Goal: Navigation & Orientation: Go to known website

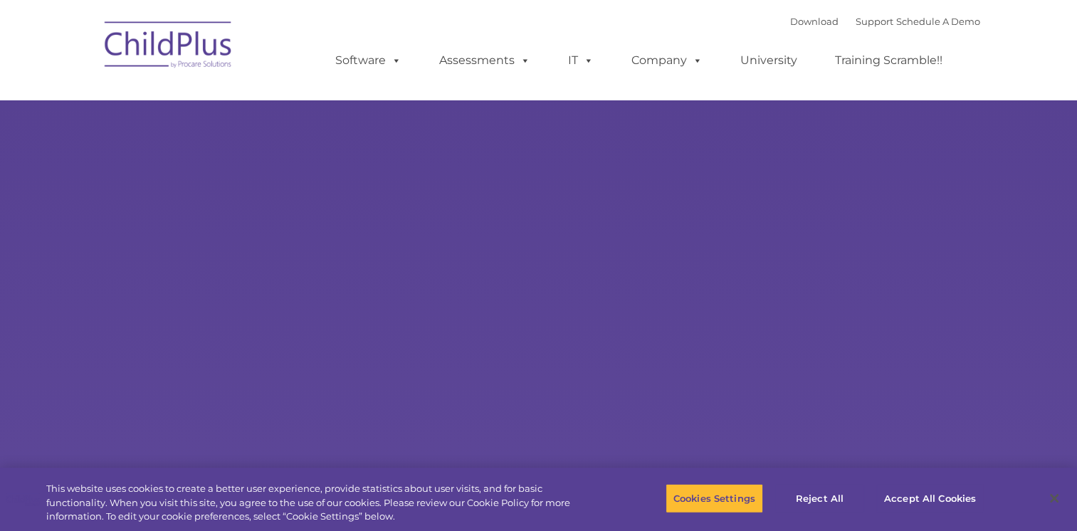
select select "MEDIUM"
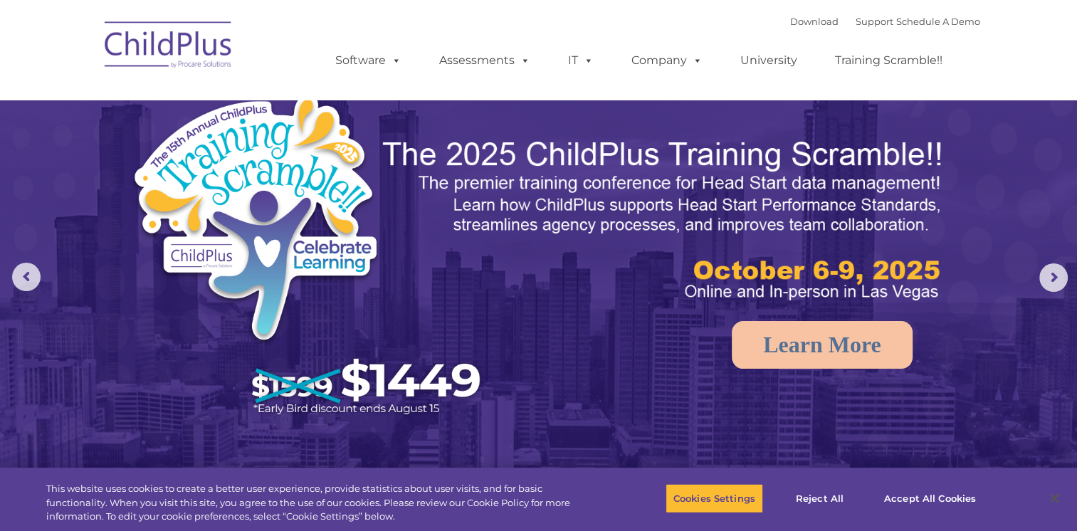
click at [199, 51] on img at bounding box center [169, 46] width 142 height 71
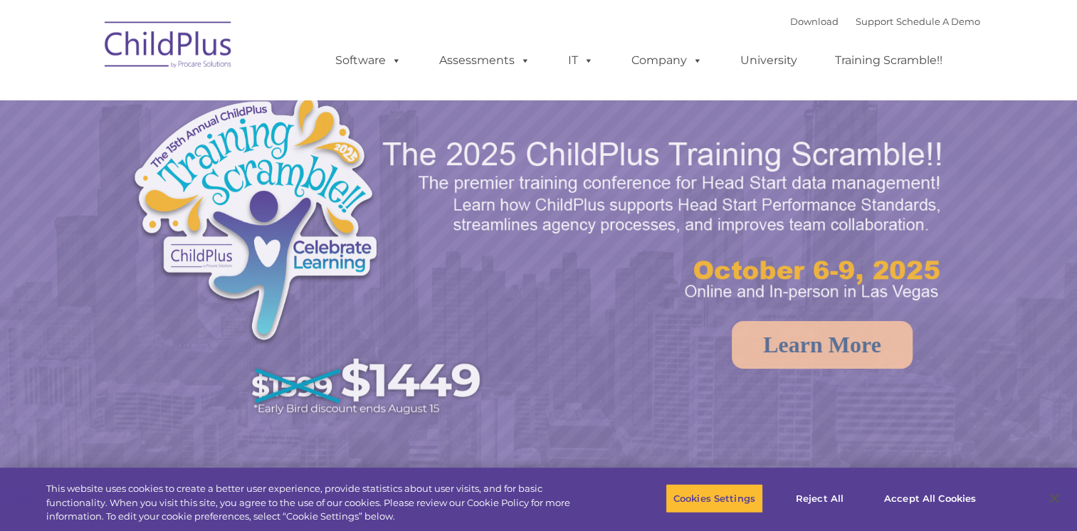
select select "MEDIUM"
